Goal: Navigation & Orientation: Understand site structure

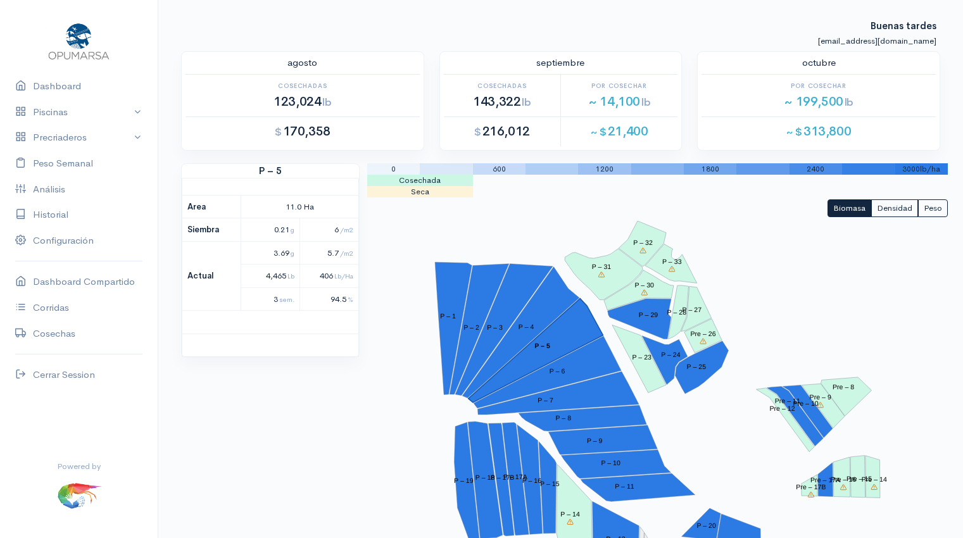
scroll to position [248, 0]
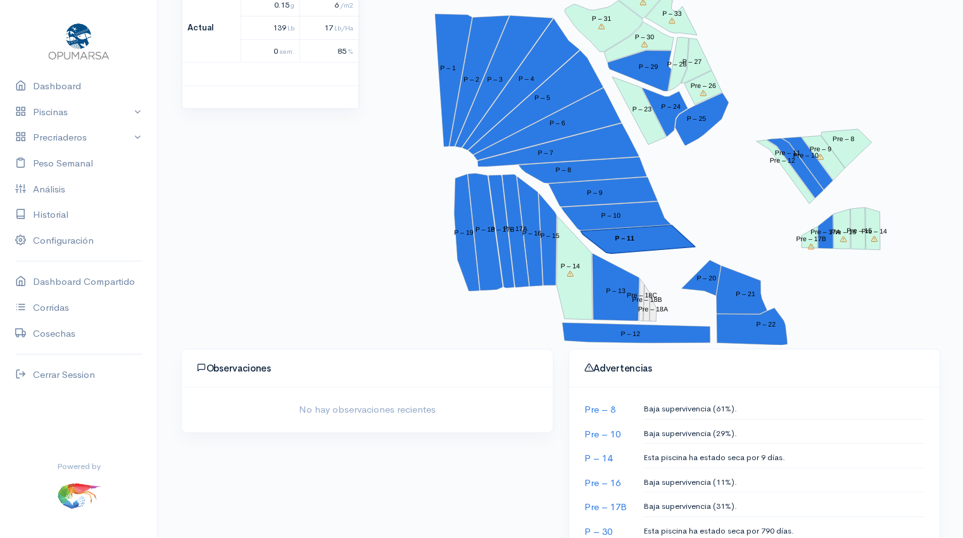
click at [638, 248] on polygon "P – 11" at bounding box center [638, 239] width 115 height 28
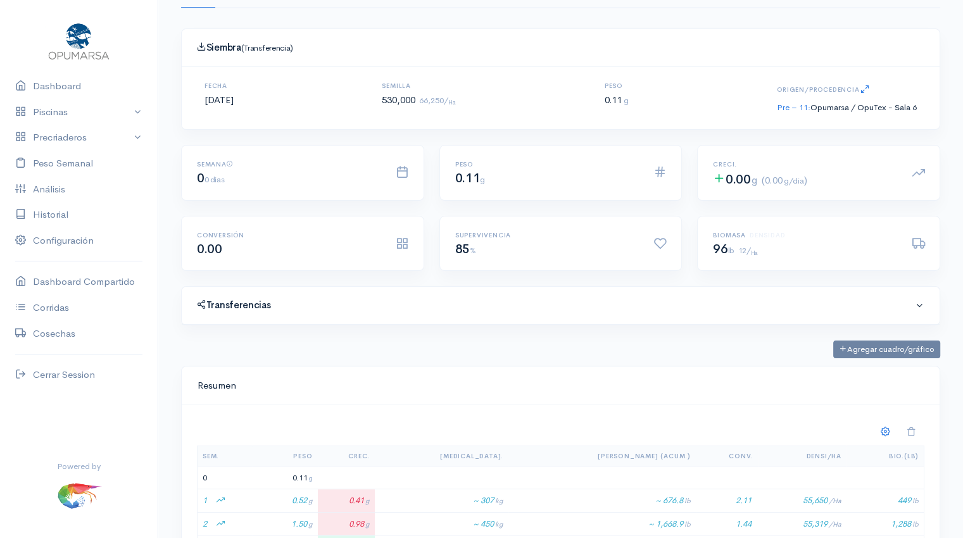
scroll to position [99, 0]
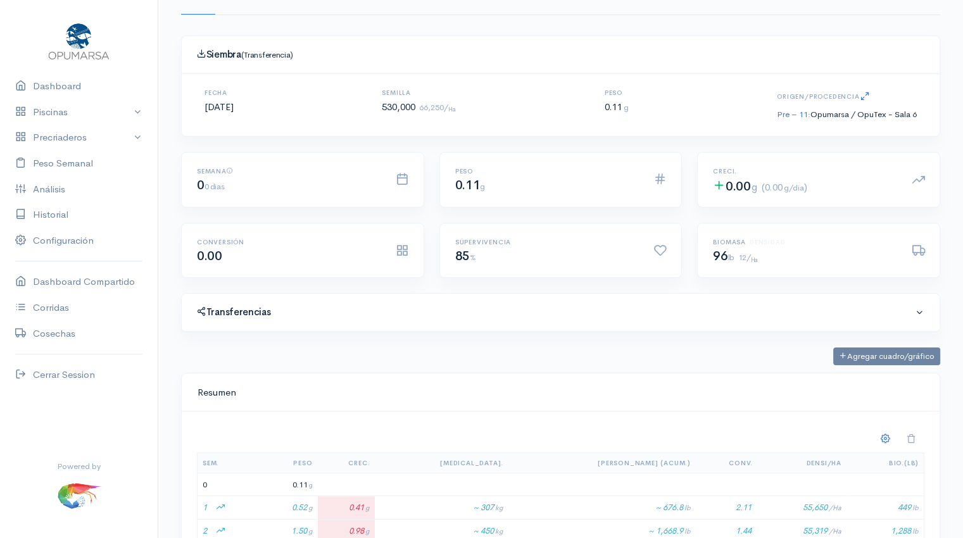
click at [923, 310] on span at bounding box center [920, 313] width 10 height 10
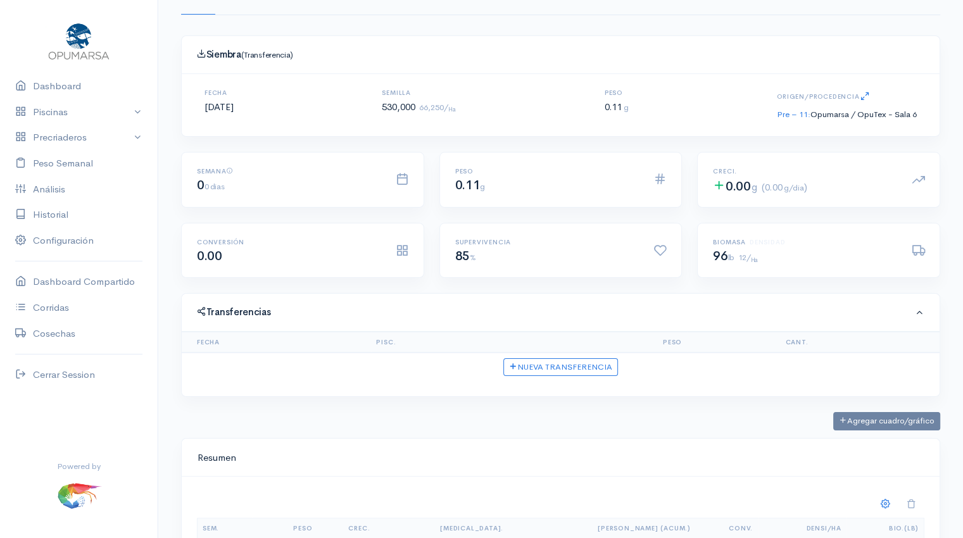
scroll to position [0, 0]
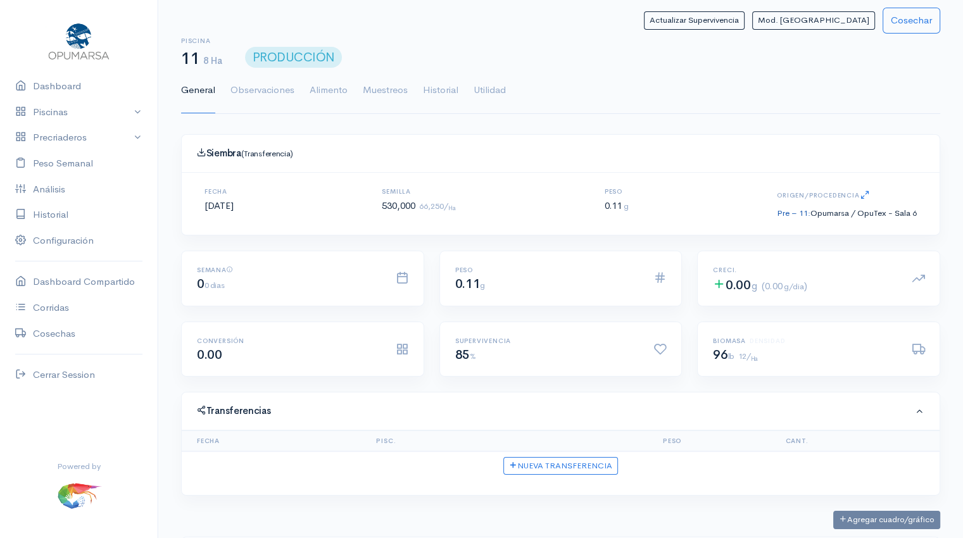
click at [793, 215] on link "Pre – 11:" at bounding box center [794, 213] width 34 height 11
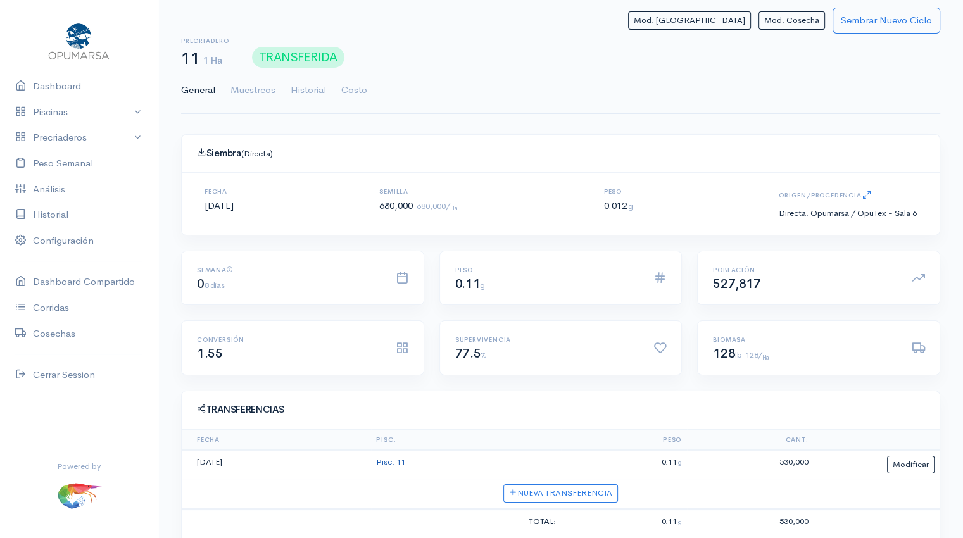
click at [394, 458] on link "Pisc. 11" at bounding box center [390, 462] width 29 height 11
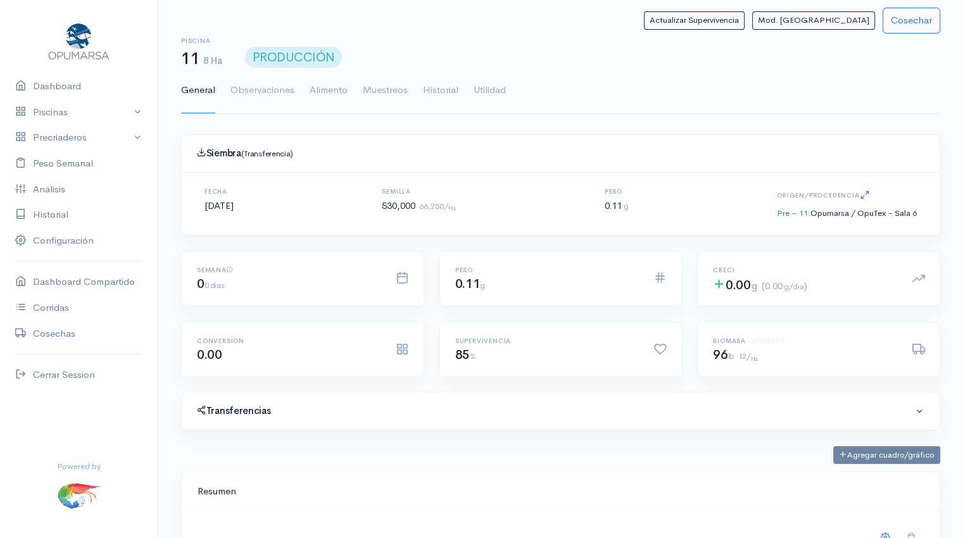
scroll to position [190, 727]
click at [73, 141] on link "Precriaderos" at bounding box center [79, 138] width 158 height 26
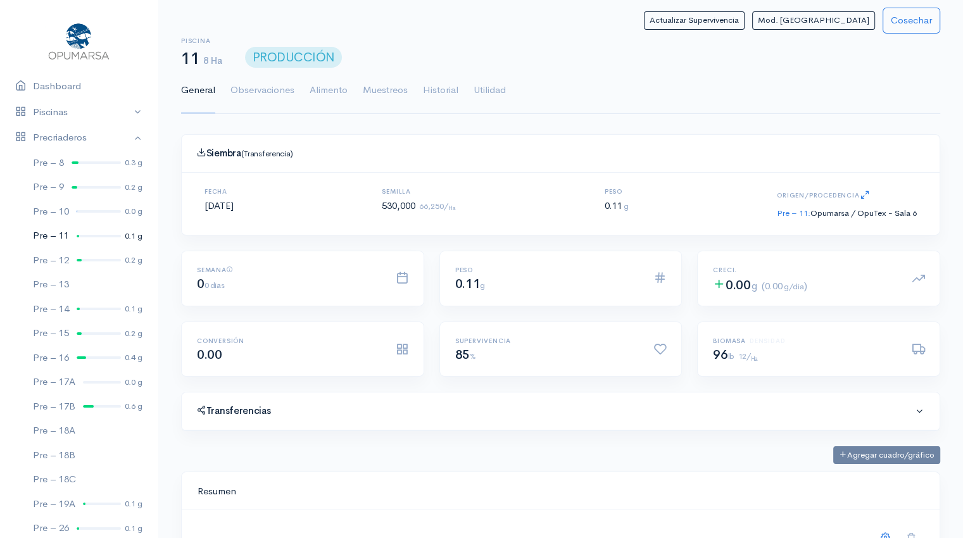
click at [86, 236] on div at bounding box center [99, 236] width 44 height 3
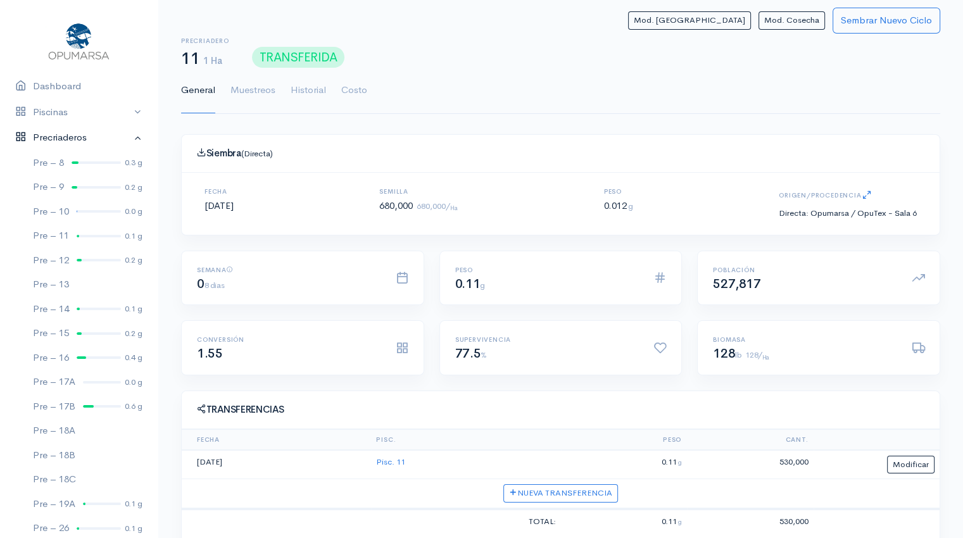
click at [124, 142] on link "Precriaderos" at bounding box center [79, 138] width 158 height 26
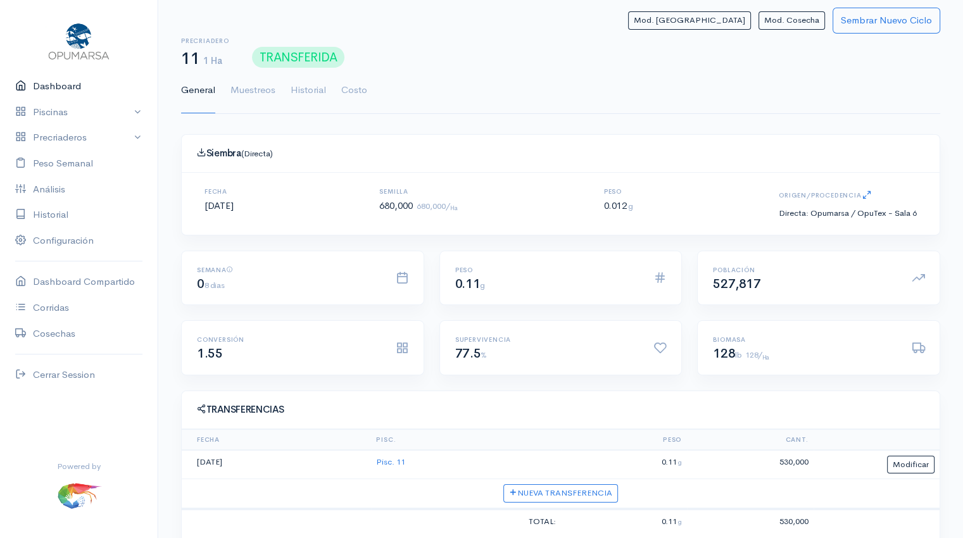
click at [65, 89] on link "Dashboard" at bounding box center [79, 86] width 158 height 26
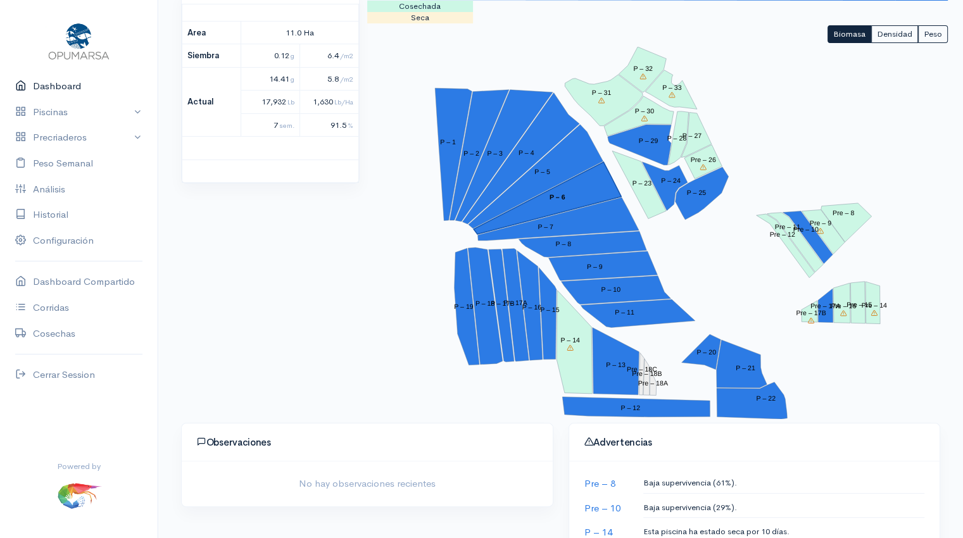
scroll to position [175, 0]
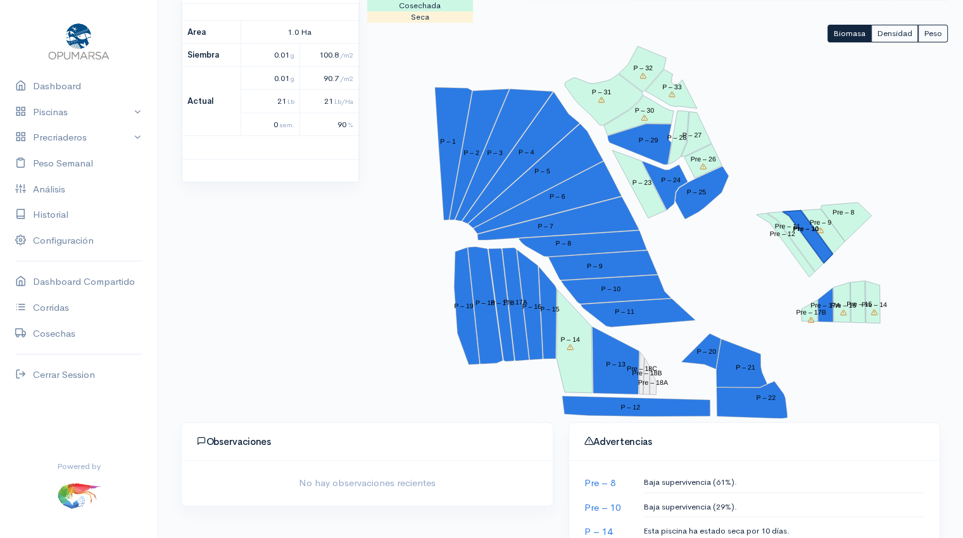
click at [801, 230] on tspan "Pre – 10" at bounding box center [806, 229] width 26 height 8
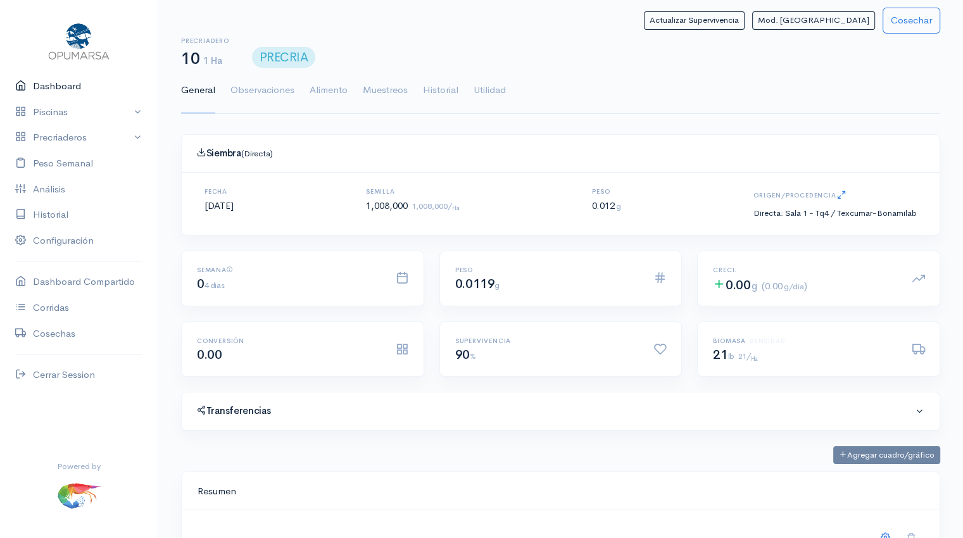
click at [52, 84] on link "Dashboard" at bounding box center [79, 86] width 158 height 26
